Goal: Task Accomplishment & Management: Manage account settings

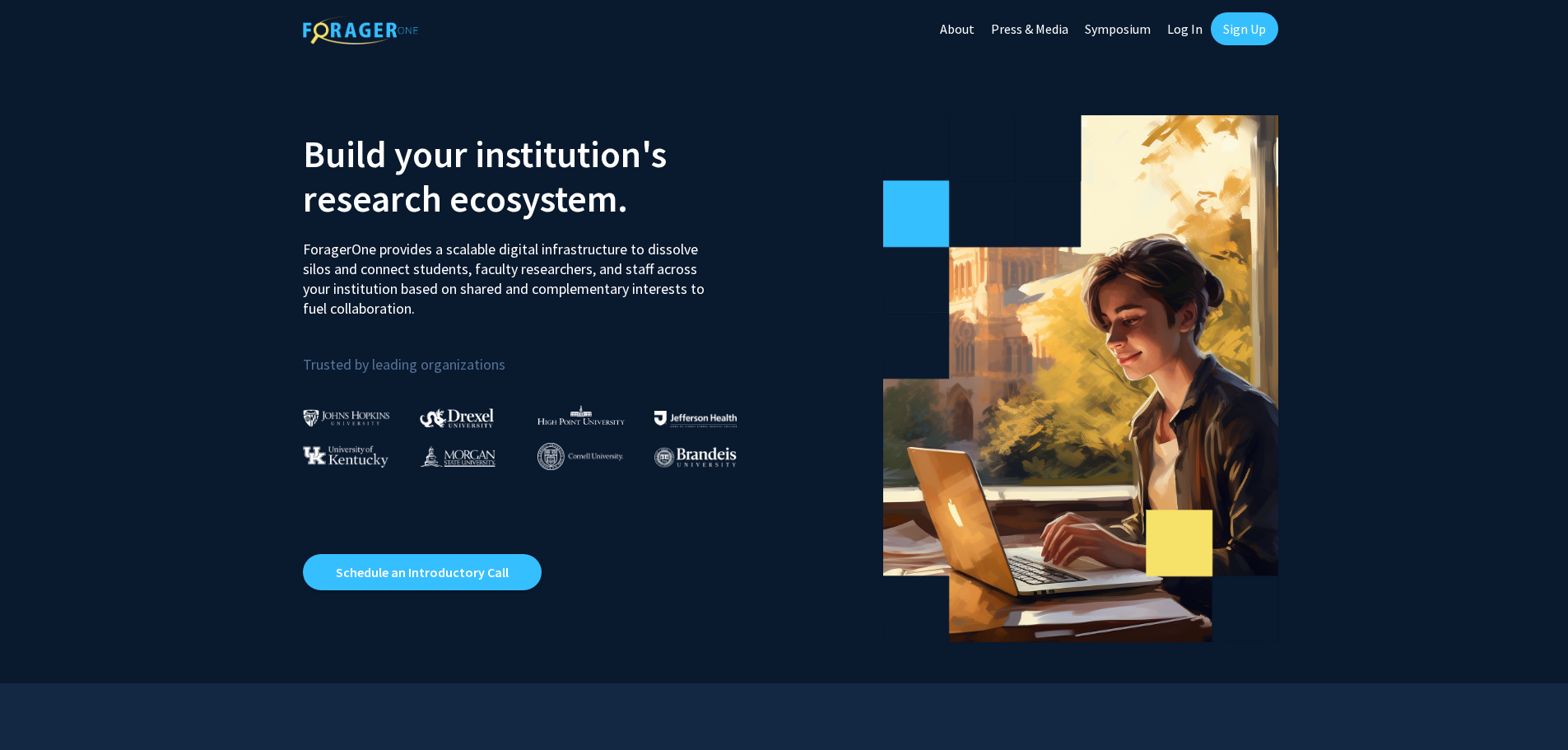
click at [1239, 31] on link "Sign Up" at bounding box center [1244, 29] width 68 height 33
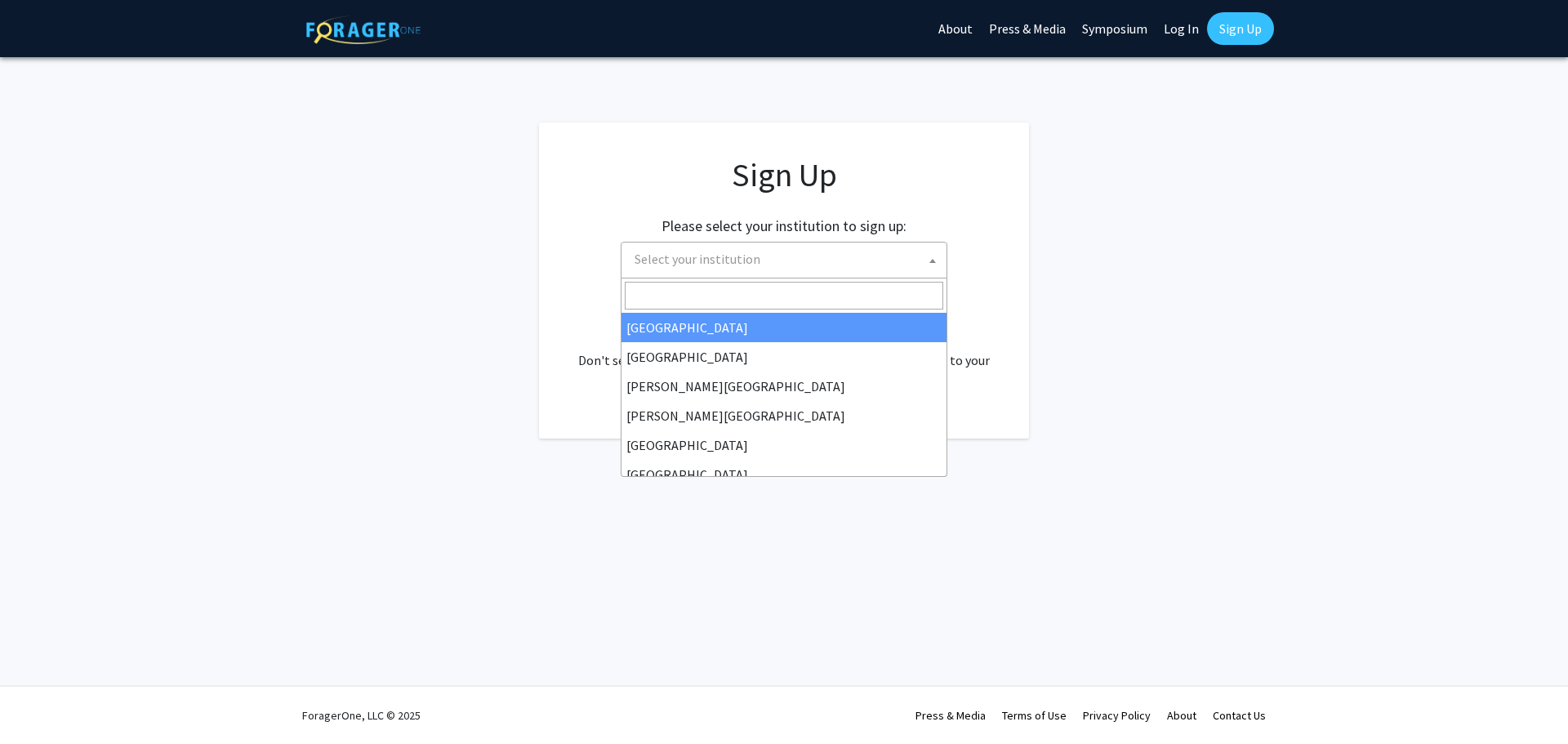
click at [931, 261] on b at bounding box center [932, 261] width 6 height 4
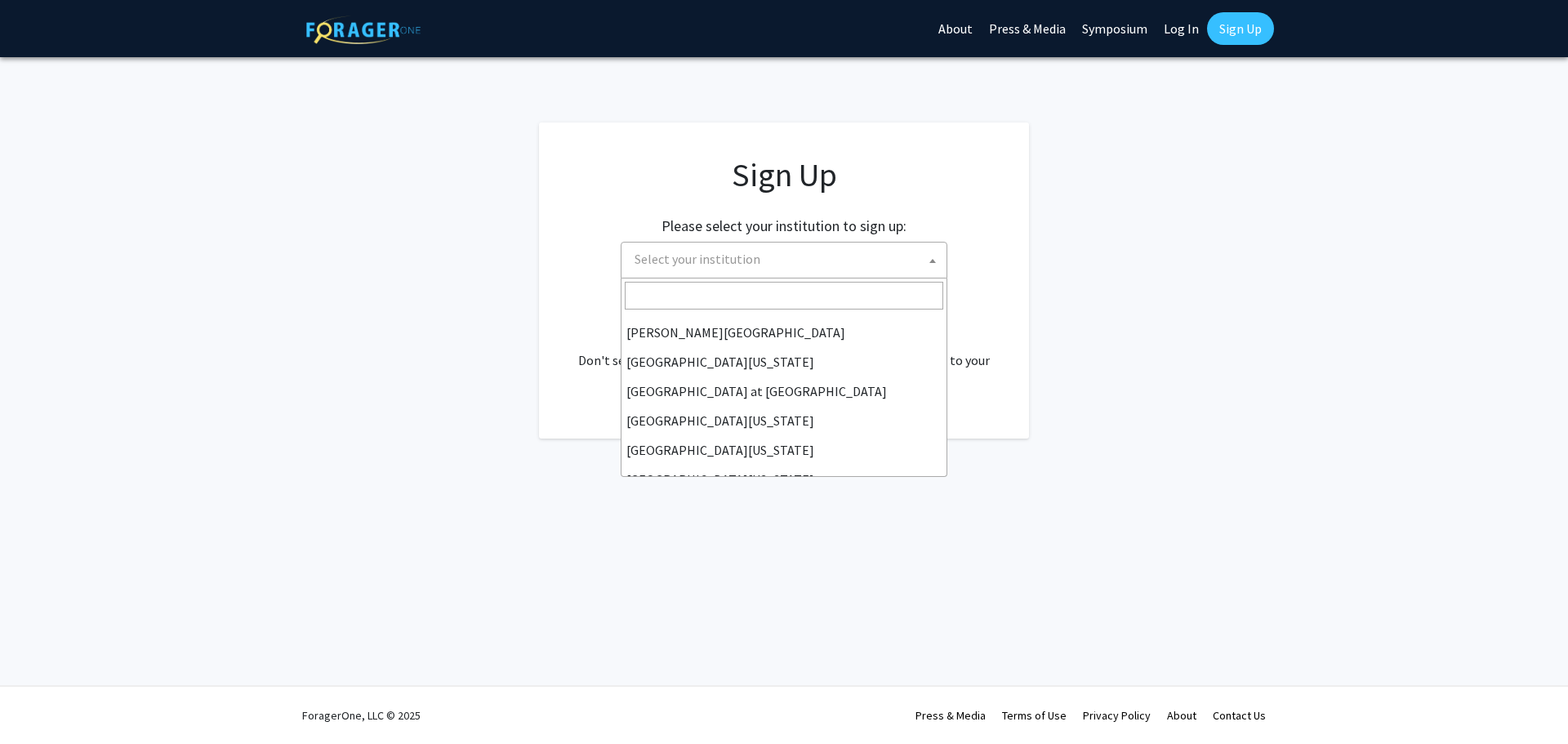
scroll to position [572, 0]
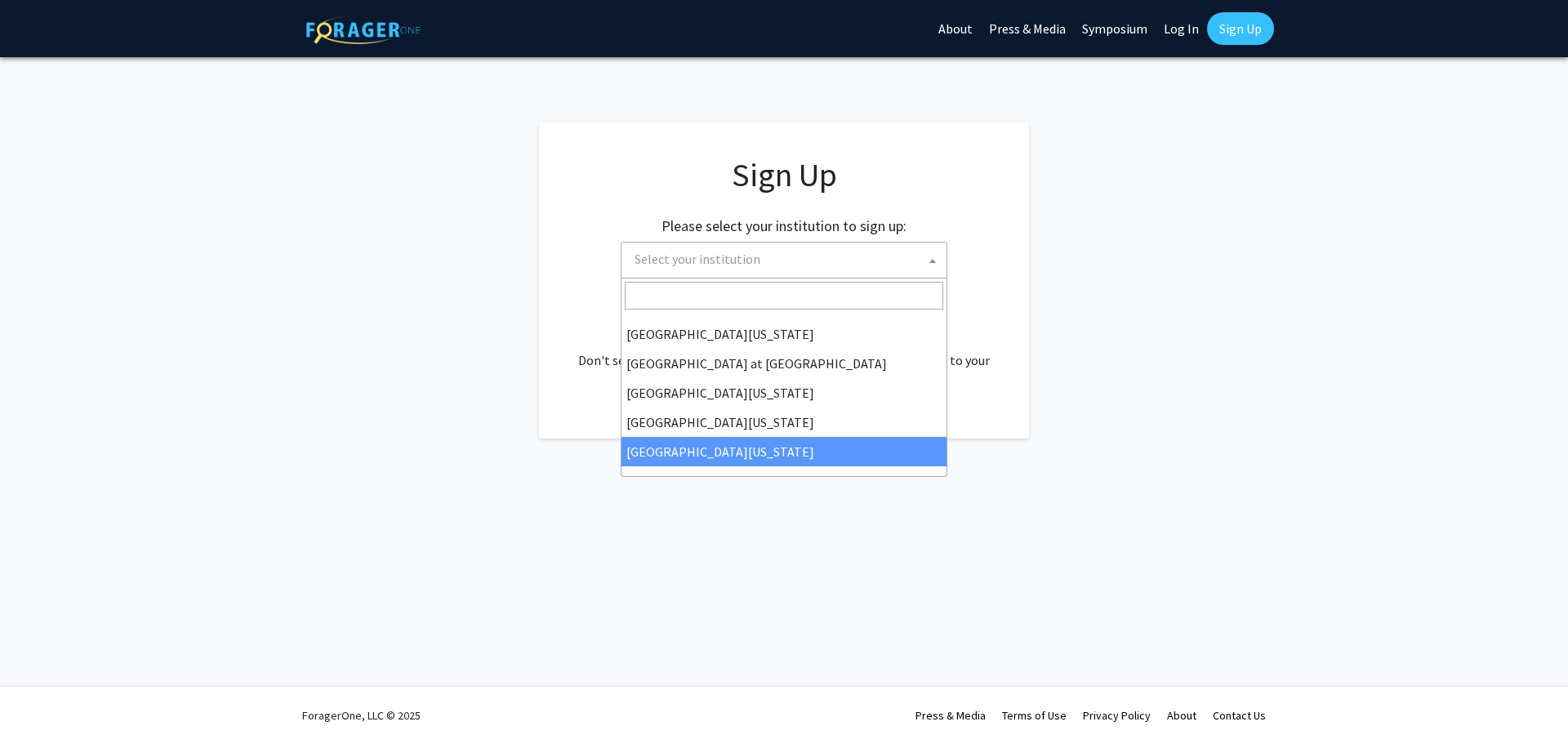
select select "33"
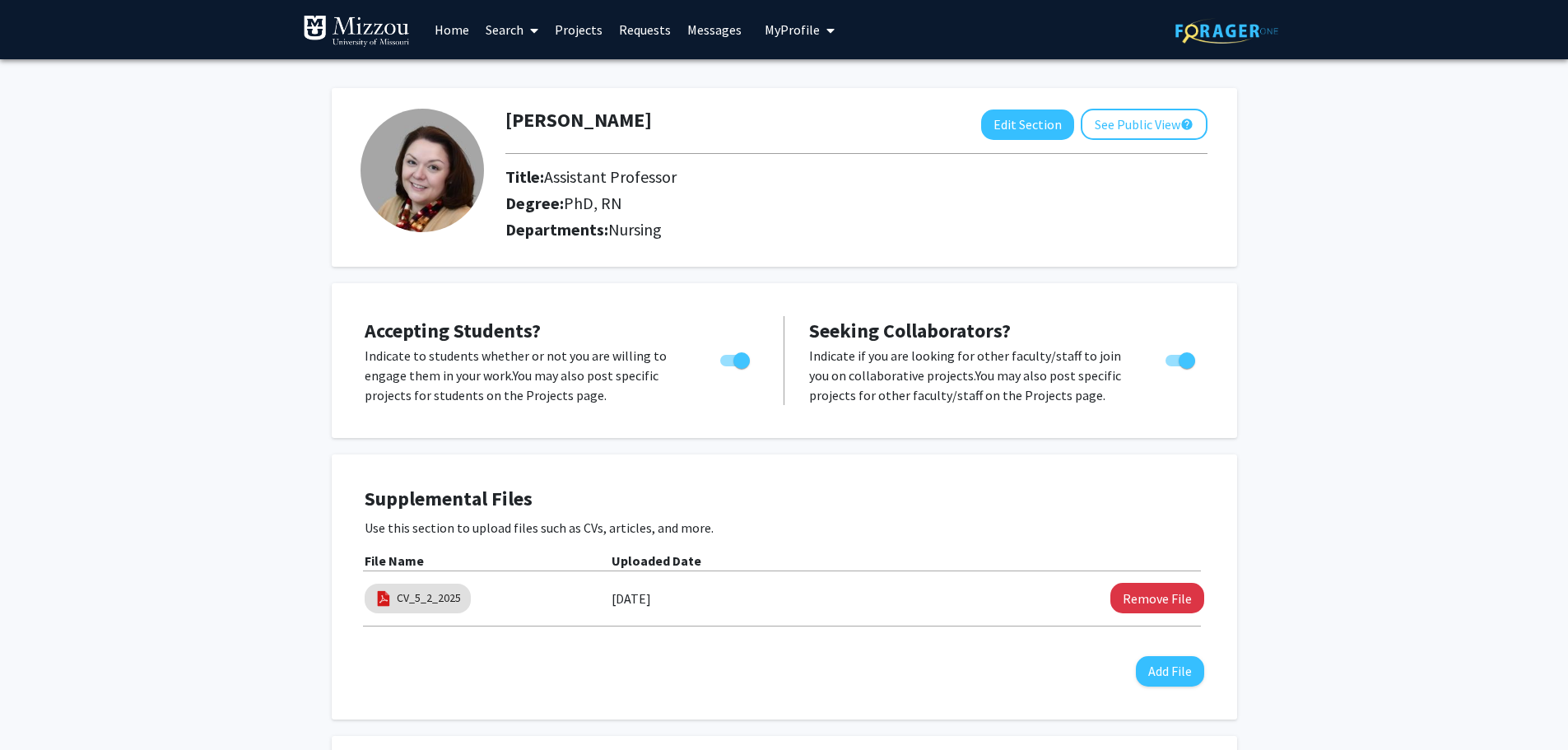
click at [829, 26] on icon "My profile dropdown to access profile and logout" at bounding box center [831, 31] width 8 height 13
click at [830, 89] on span "View Profile" at bounding box center [868, 95] width 100 height 18
click at [1142, 120] on button "See Public View help" at bounding box center [1144, 124] width 127 height 31
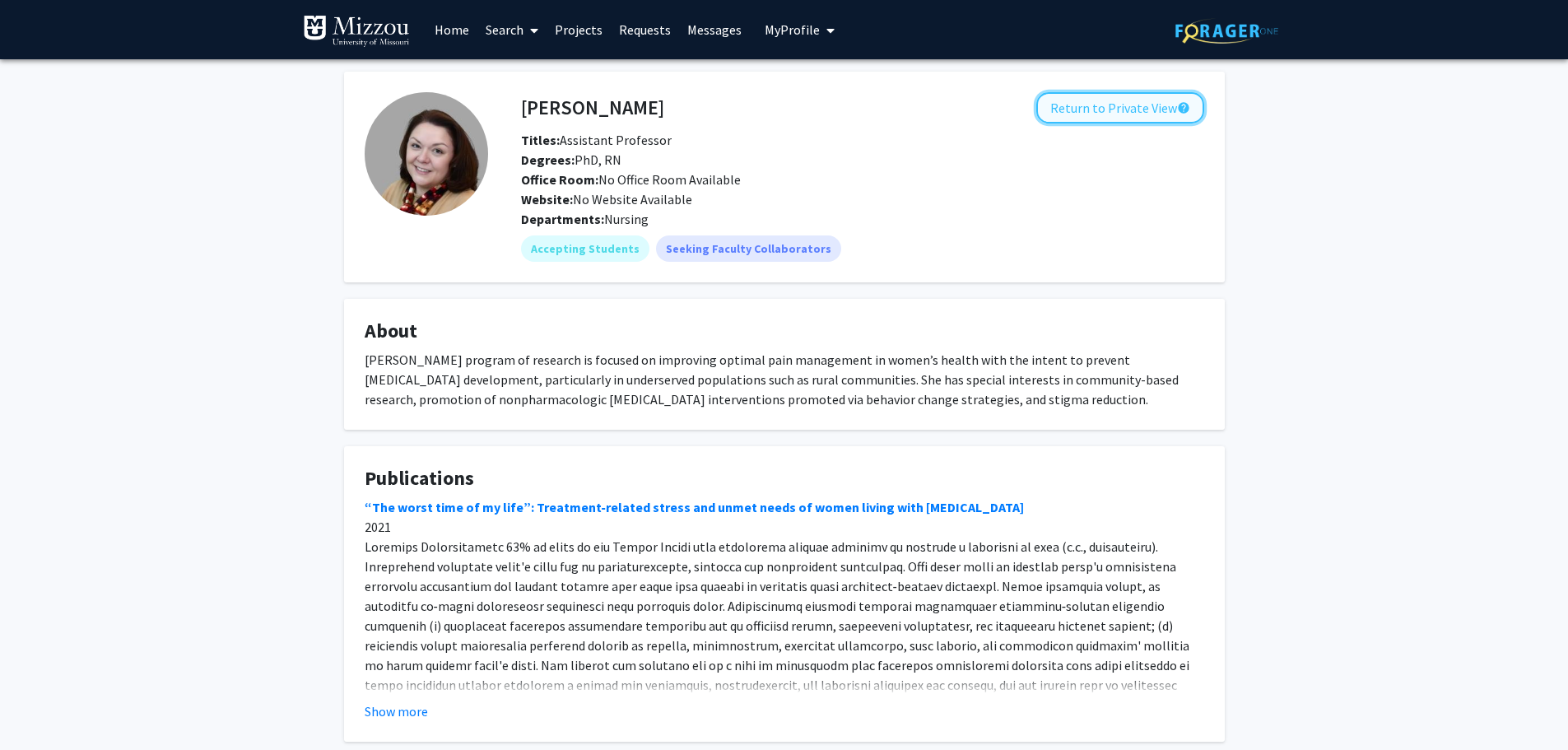
click at [1118, 112] on button "Return to Private View help" at bounding box center [1120, 108] width 168 height 31
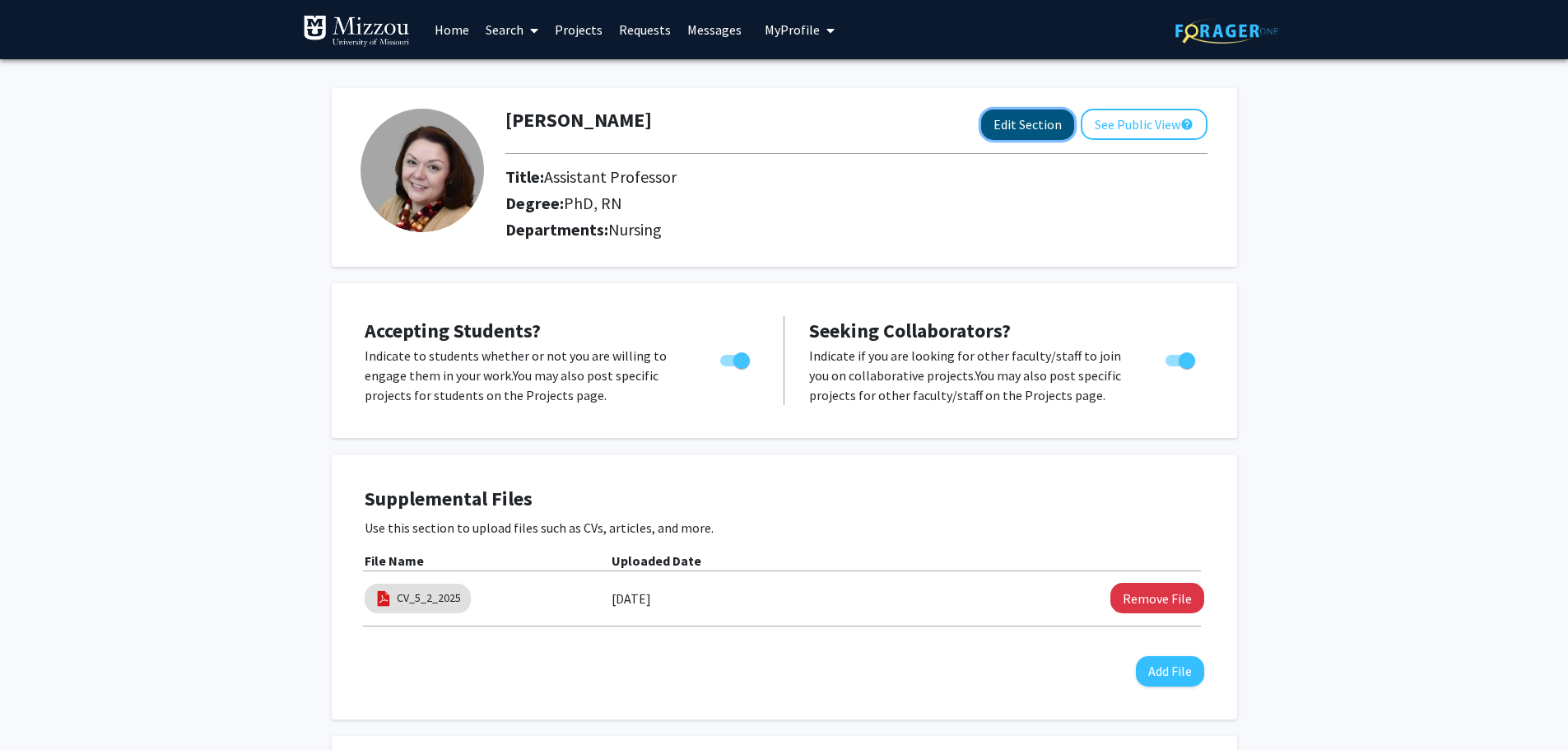
click at [1013, 124] on button "Edit Section" at bounding box center [1028, 124] width 93 height 31
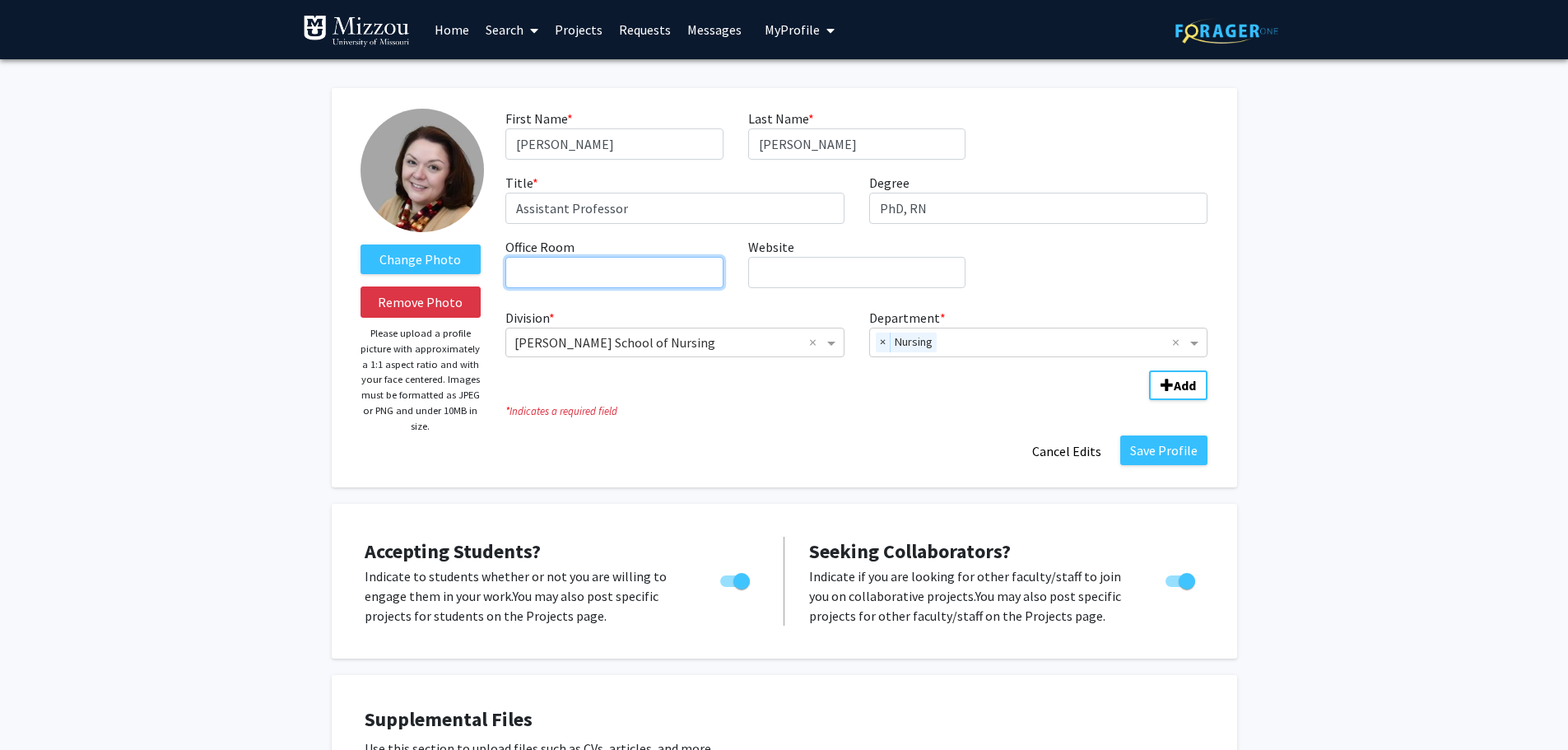
click at [595, 277] on input "Office Room required" at bounding box center [613, 273] width 217 height 31
type input "S411"
click at [1167, 447] on button "Save Profile" at bounding box center [1164, 450] width 87 height 30
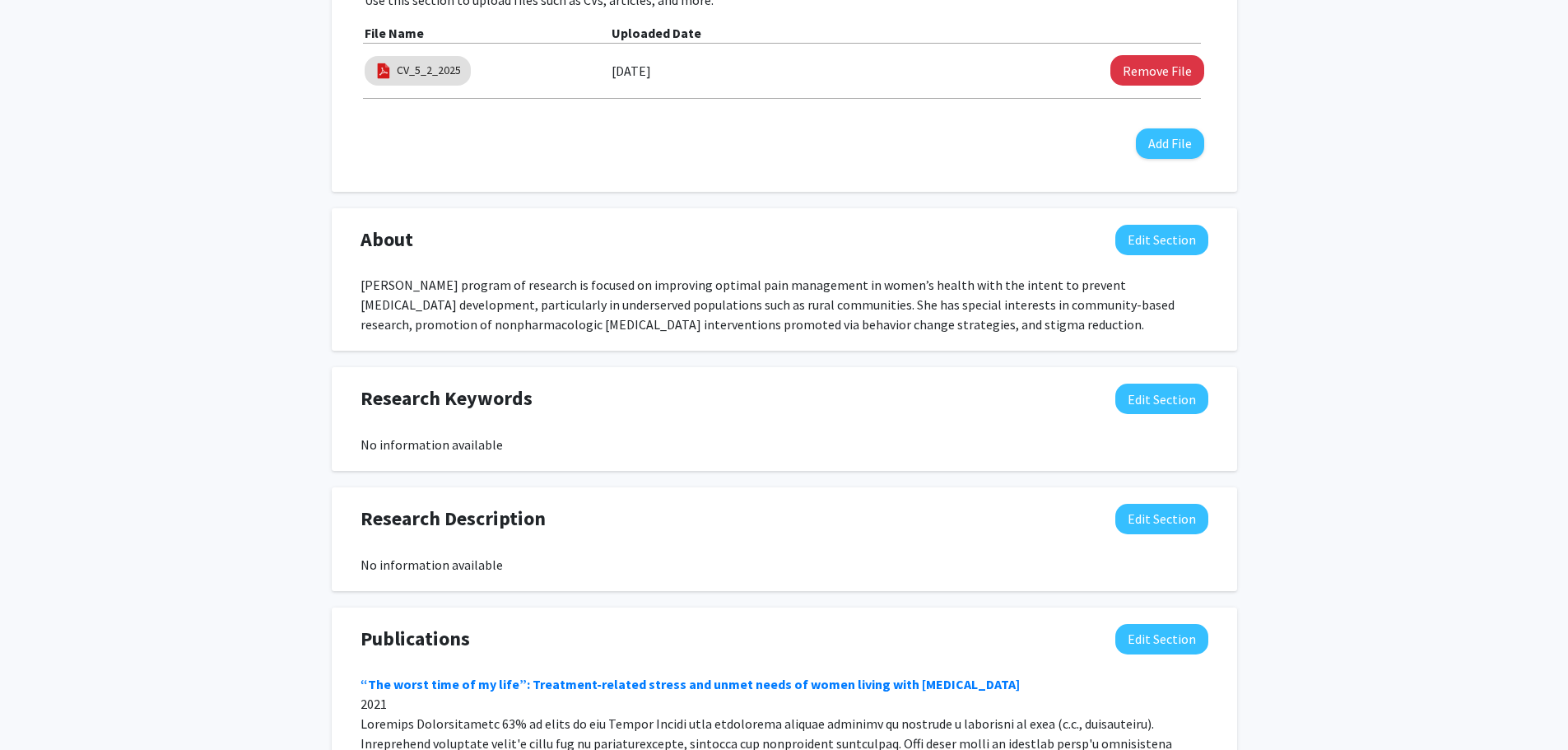
scroll to position [576, 0]
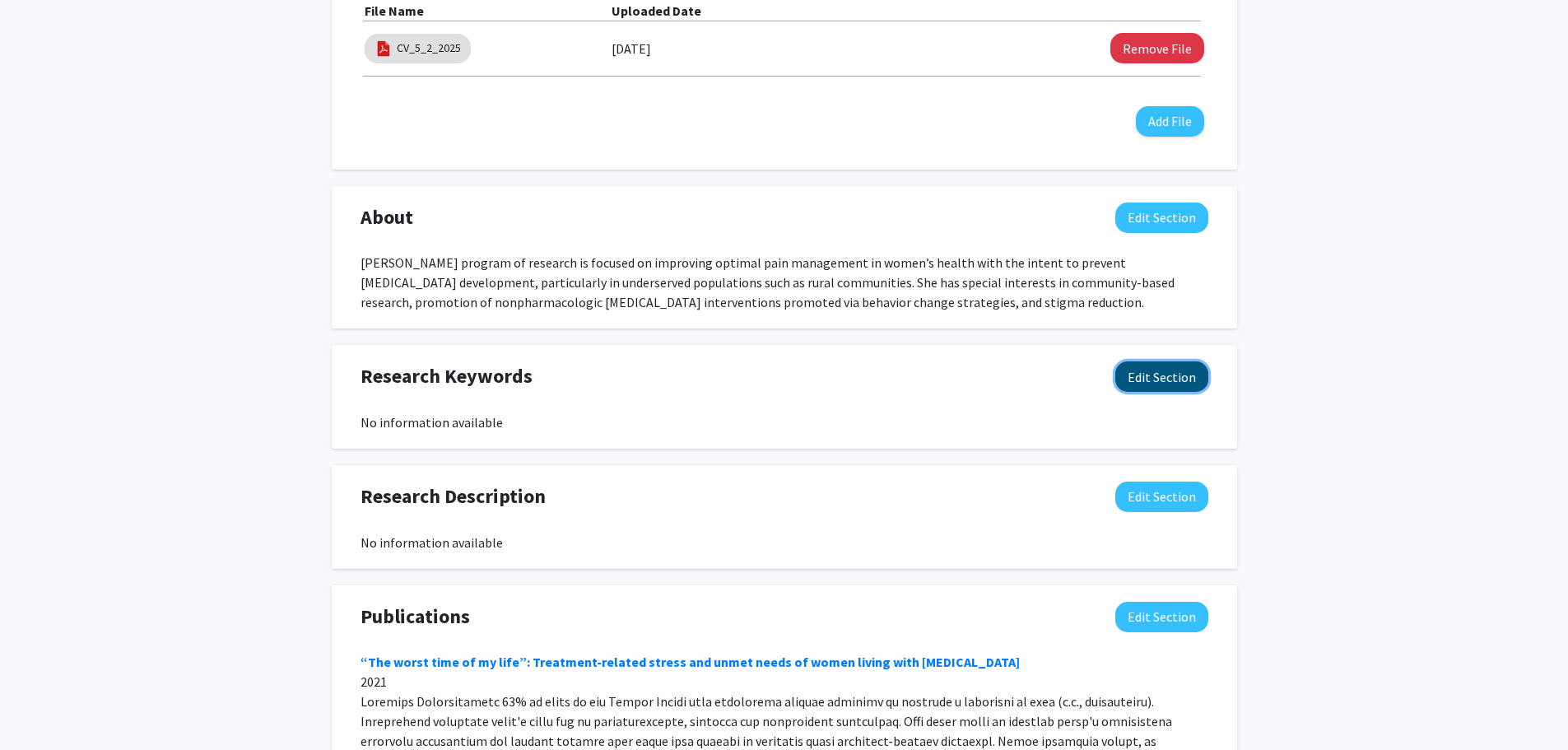
click at [1171, 372] on button "Edit Section" at bounding box center [1162, 376] width 93 height 31
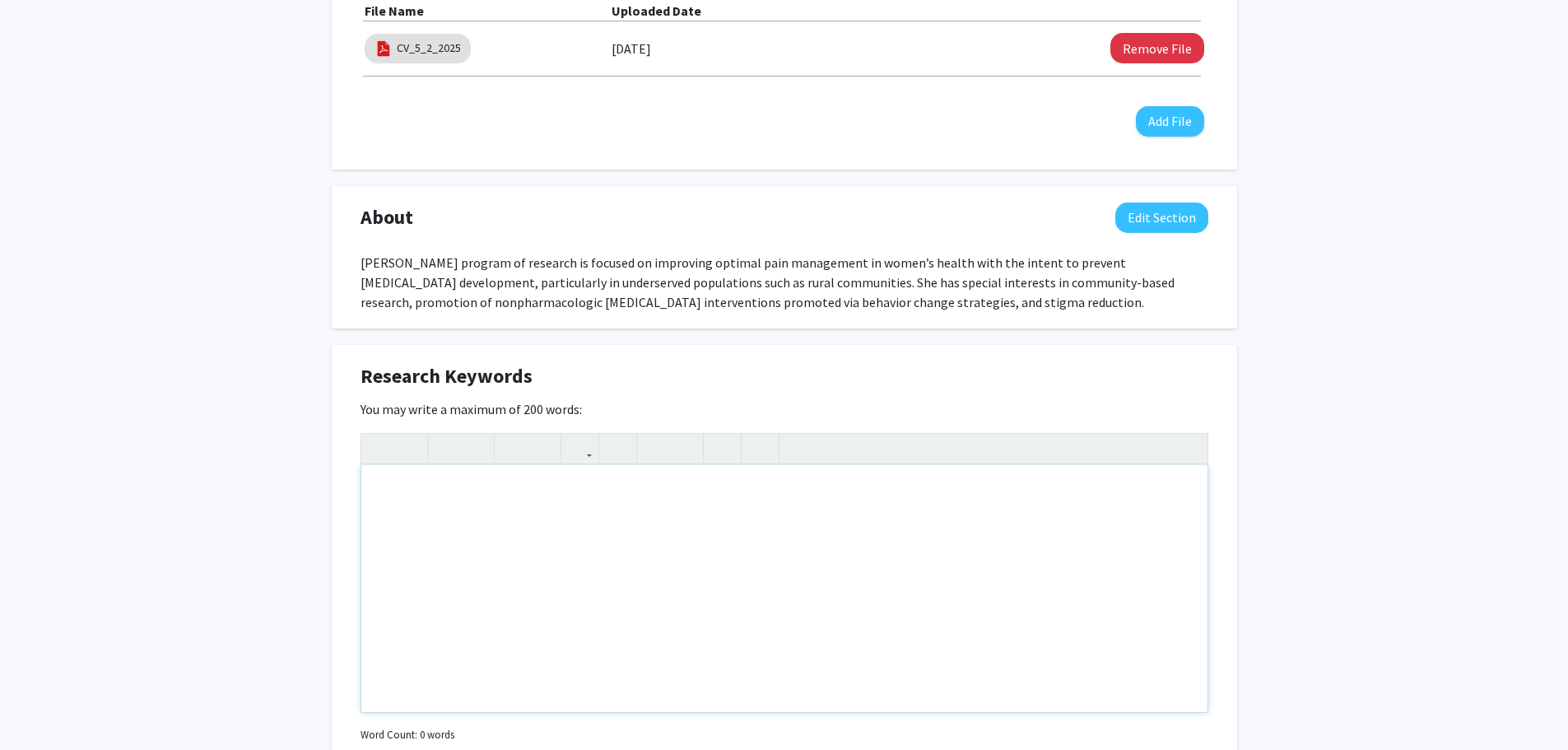
click at [431, 505] on div "Note to users with screen readers: Please deactivate our accessibility plugin f…" at bounding box center [784, 588] width 846 height 247
type textarea "nonpharmacologic pain management; women's health; SUD prevention; underserved p…"
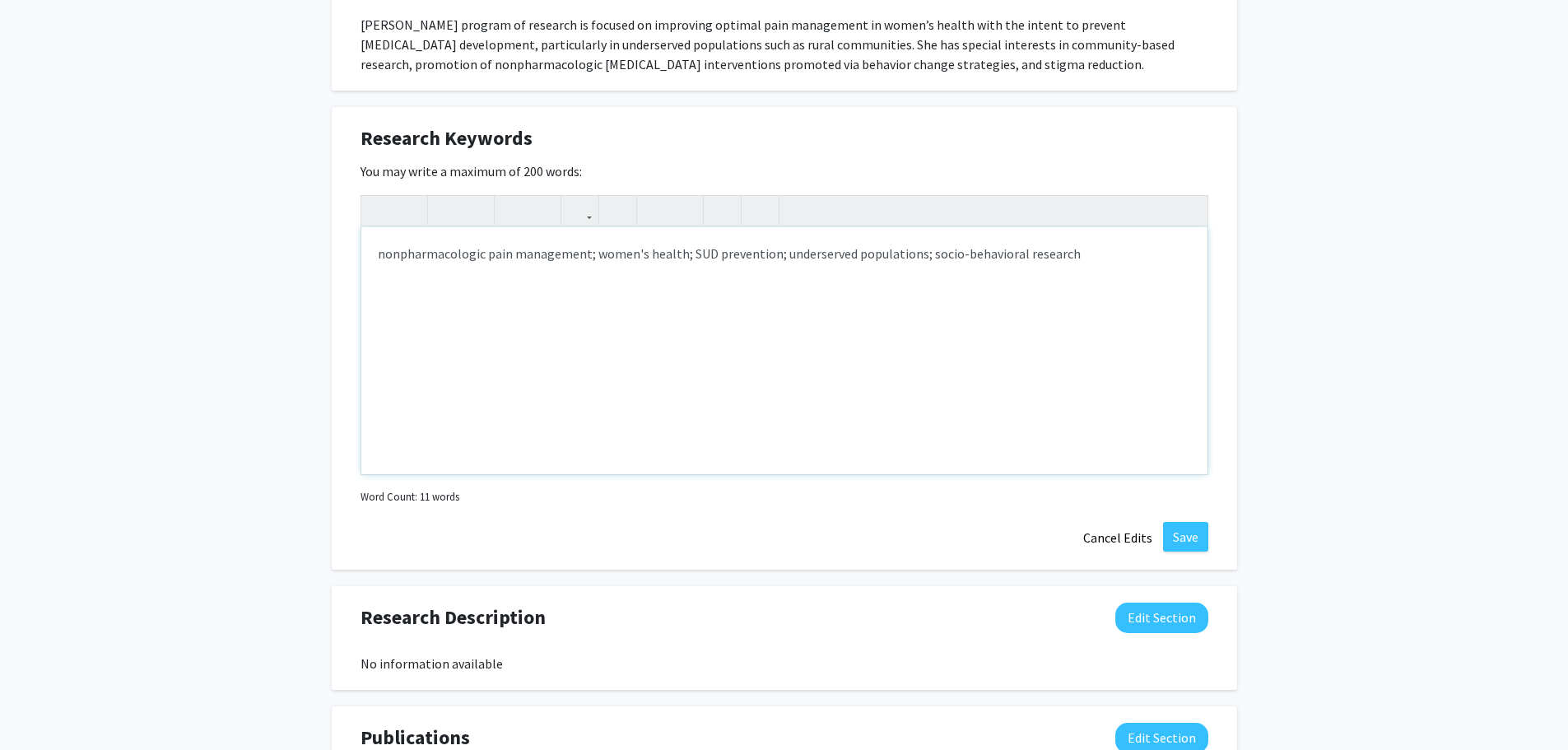
scroll to position [823, 0]
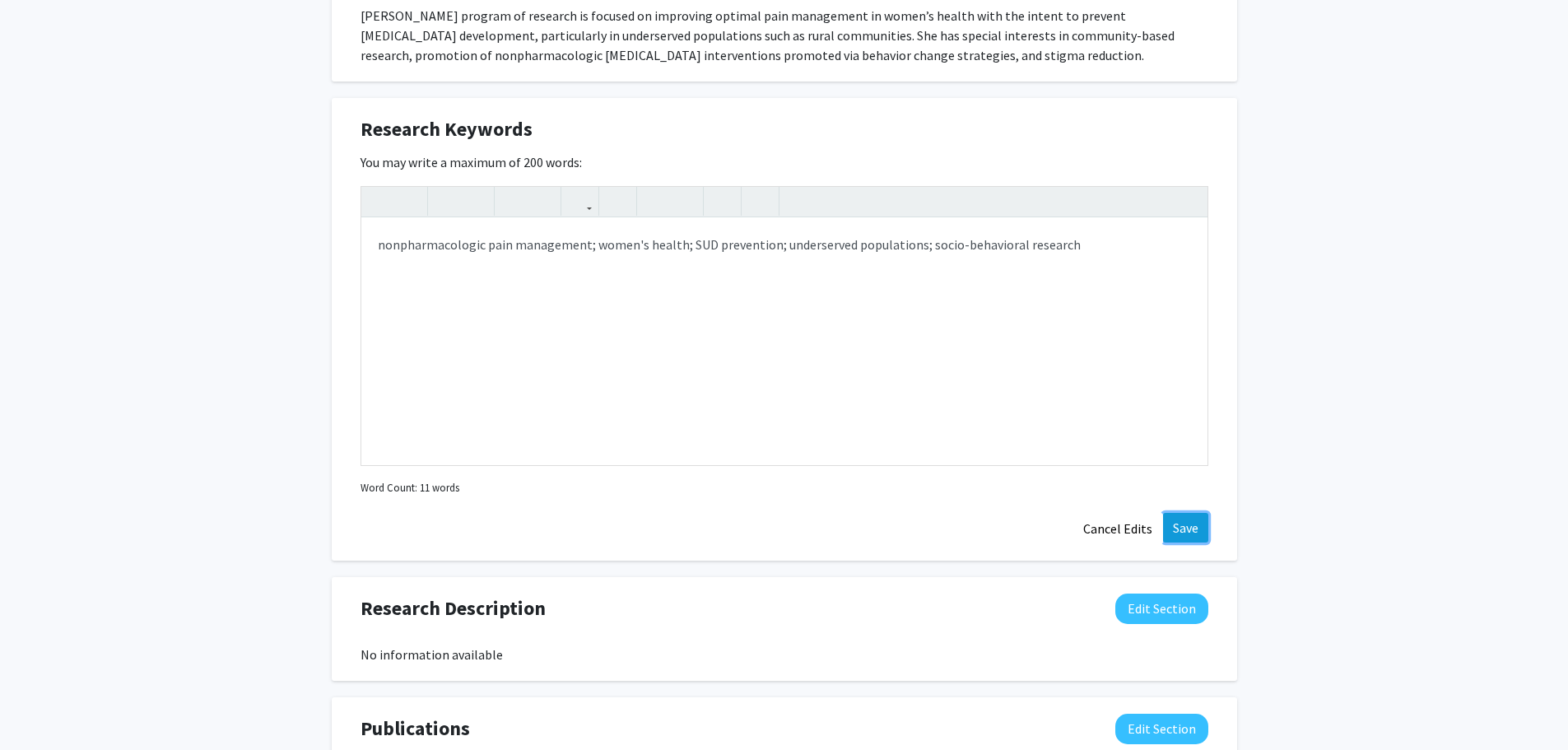
click at [1181, 527] on button "Save" at bounding box center [1186, 527] width 45 height 30
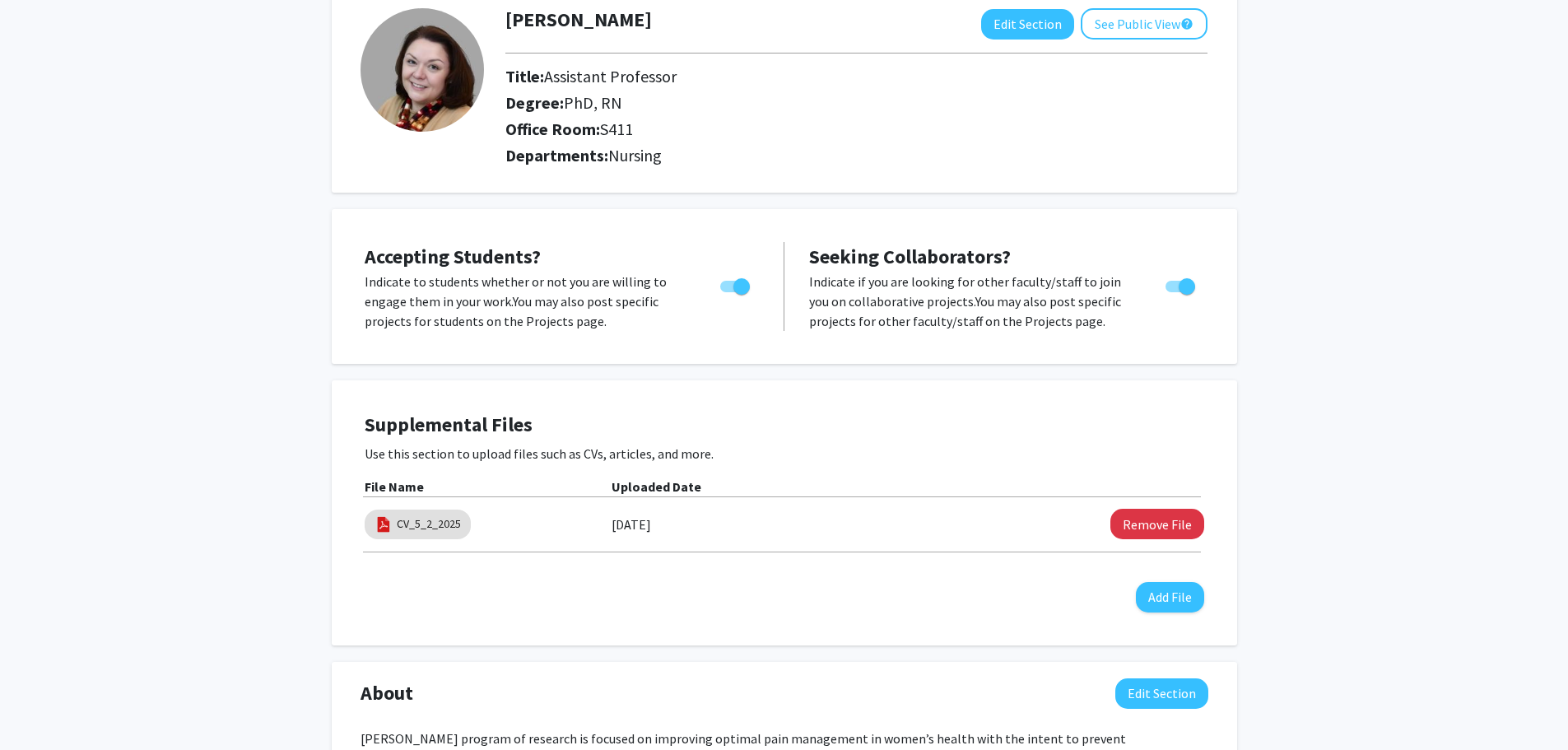
scroll to position [0, 0]
